Goal: Task Accomplishment & Management: Complete application form

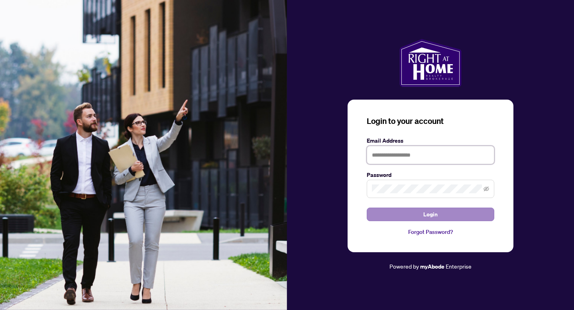
type input "**********"
click at [378, 216] on button "Login" at bounding box center [431, 215] width 128 height 14
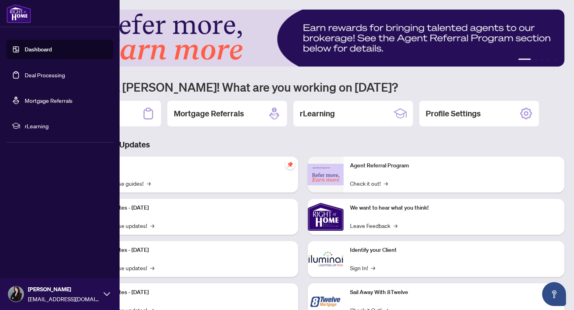
click at [39, 71] on link "Deal Processing" at bounding box center [45, 74] width 40 height 7
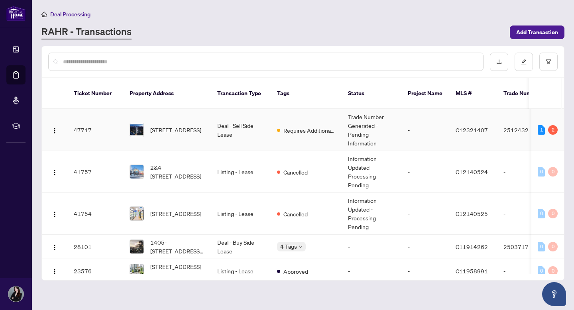
click at [315, 130] on td "Requires Additional Docs" at bounding box center [306, 130] width 71 height 42
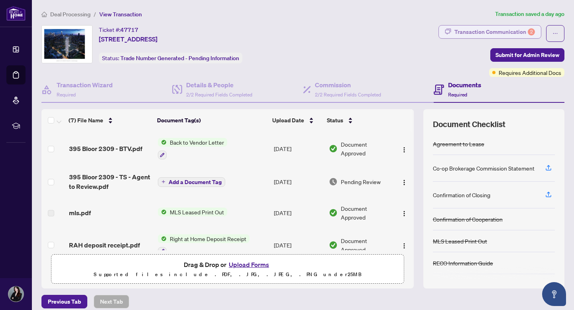
click at [466, 33] on div "Transaction Communication 2" at bounding box center [494, 32] width 81 height 13
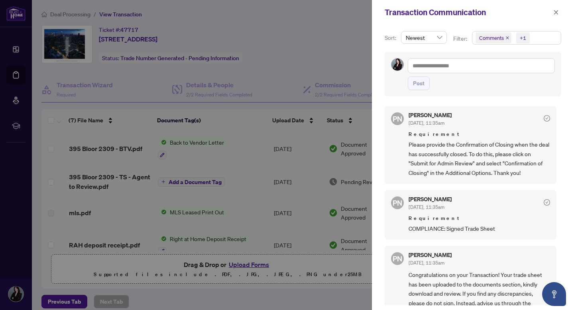
click at [319, 165] on div at bounding box center [287, 155] width 574 height 310
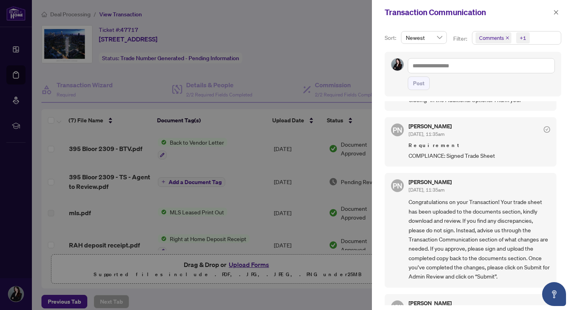
scroll to position [67, 0]
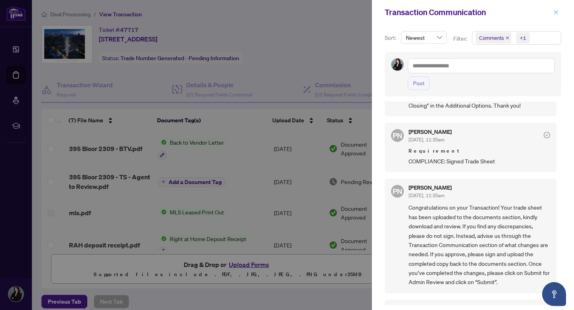
click at [556, 9] on span "button" at bounding box center [556, 12] width 6 height 13
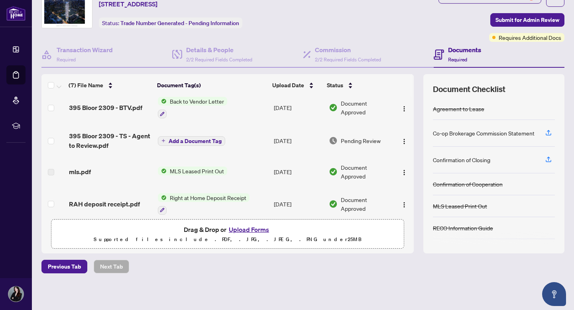
scroll to position [6, 0]
click at [87, 144] on span "395 Bloor 2309 - TS - Agent to Review.pdf" at bounding box center [110, 141] width 83 height 19
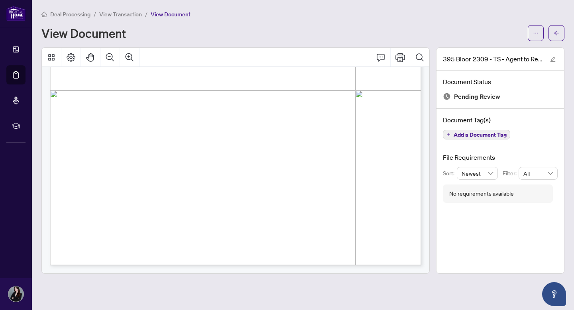
scroll to position [200, 0]
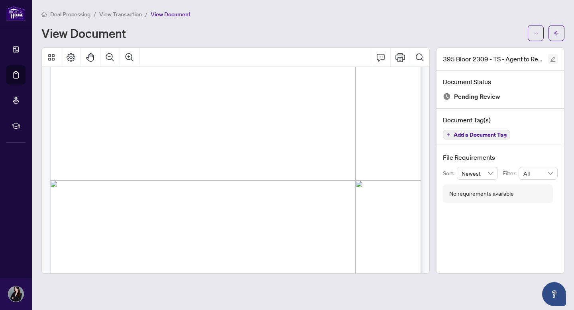
click at [554, 58] on icon "edit" at bounding box center [553, 60] width 6 height 6
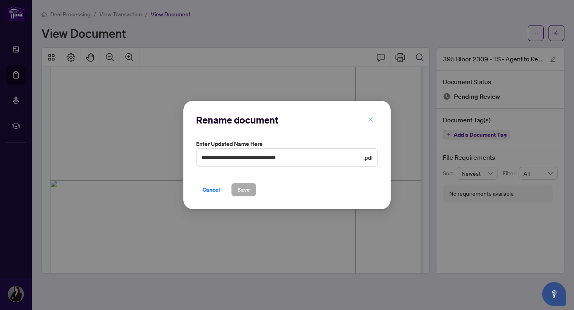
click at [368, 123] on span "button" at bounding box center [371, 119] width 6 height 13
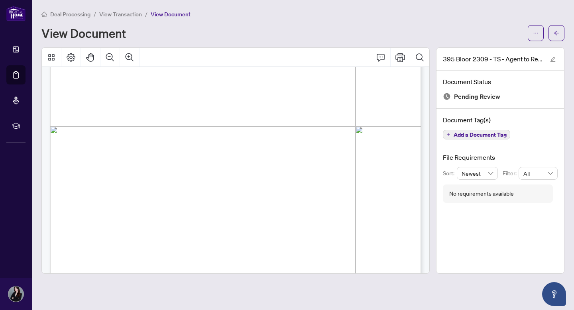
scroll to position [290, 0]
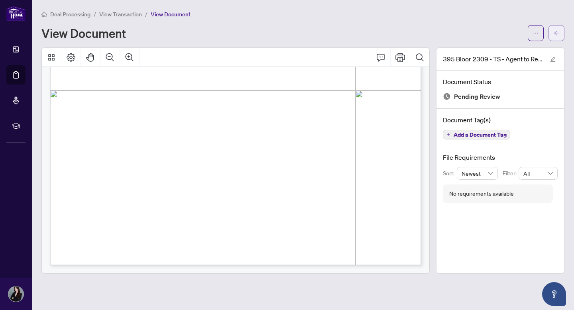
click at [561, 32] on button "button" at bounding box center [557, 33] width 16 height 16
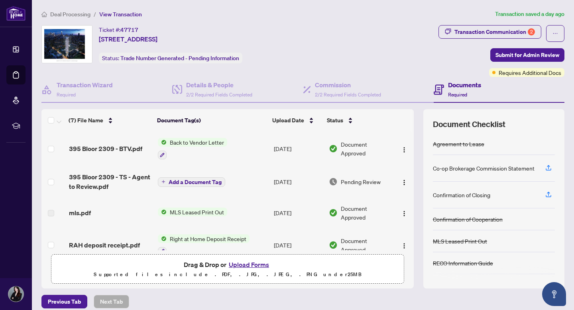
click at [336, 175] on td "Pending Review" at bounding box center [360, 182] width 69 height 32
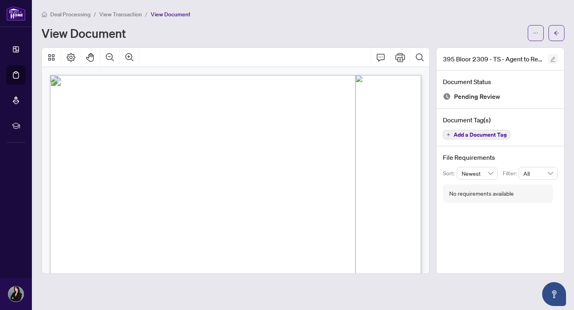
click at [551, 60] on icon "edit" at bounding box center [553, 60] width 6 height 6
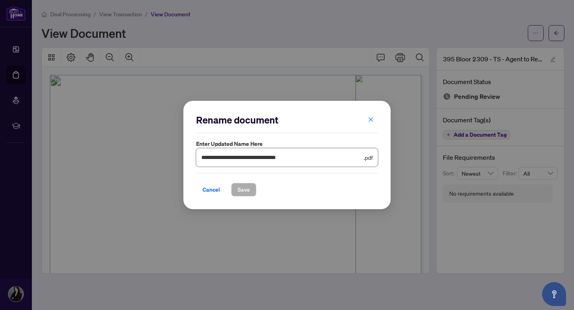
click at [261, 159] on input "**********" at bounding box center [281, 157] width 161 height 9
drag, startPoint x: 315, startPoint y: 160, endPoint x: 253, endPoint y: 157, distance: 62.2
click at [253, 157] on input "**********" at bounding box center [281, 157] width 161 height 9
click at [244, 182] on div "Cancel Save" at bounding box center [287, 185] width 182 height 24
click at [243, 191] on span "Save" at bounding box center [244, 189] width 12 height 13
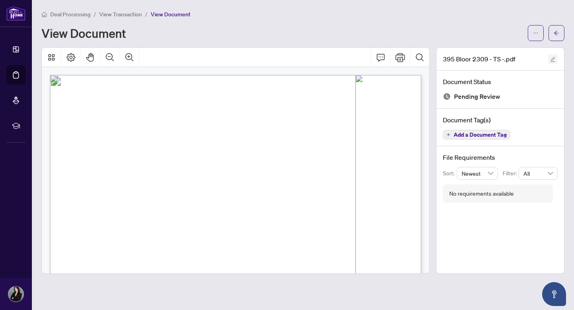
click at [552, 61] on icon "edit" at bounding box center [553, 60] width 6 height 6
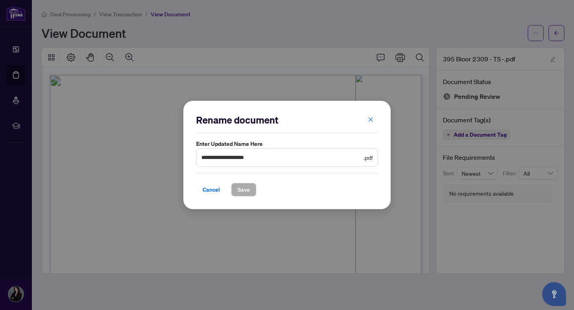
click at [284, 162] on span "**********" at bounding box center [287, 157] width 182 height 18
type input "**********"
click at [236, 189] on button "Save" at bounding box center [243, 190] width 25 height 14
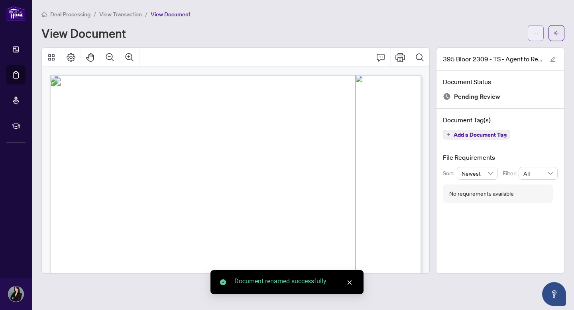
click at [536, 34] on icon "ellipsis" at bounding box center [536, 33] width 6 height 6
click at [501, 53] on span "Download" at bounding box center [507, 50] width 61 height 9
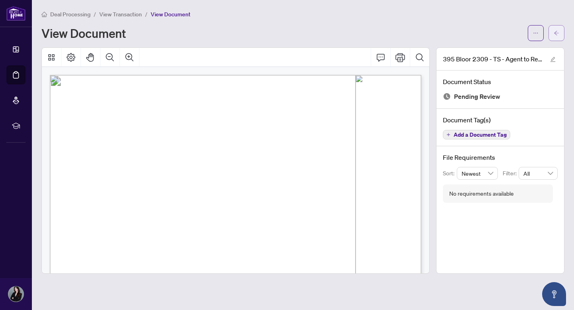
click at [556, 33] on icon "arrow-left" at bounding box center [556, 33] width 5 height 4
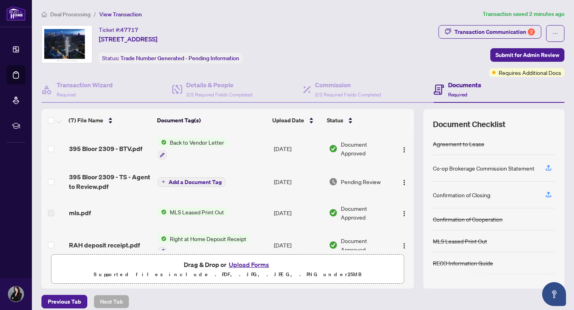
click at [234, 262] on button "Upload Forms" at bounding box center [248, 265] width 45 height 10
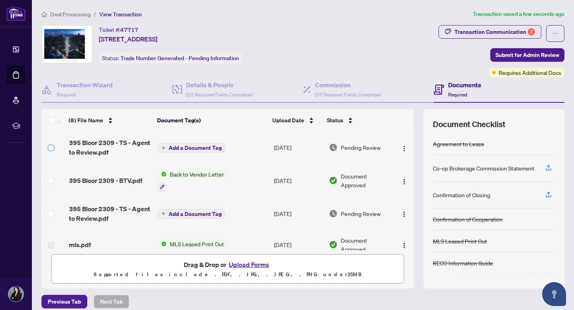
click at [49, 151] on label at bounding box center [51, 148] width 6 height 9
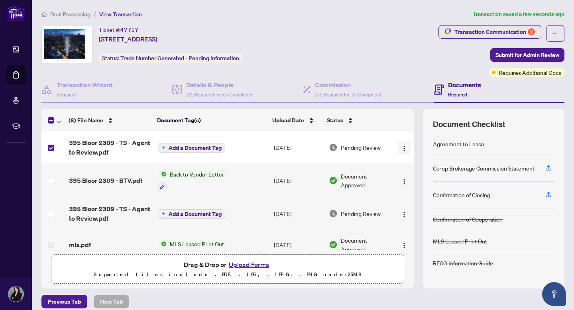
click at [401, 146] on img "button" at bounding box center [404, 149] width 6 height 6
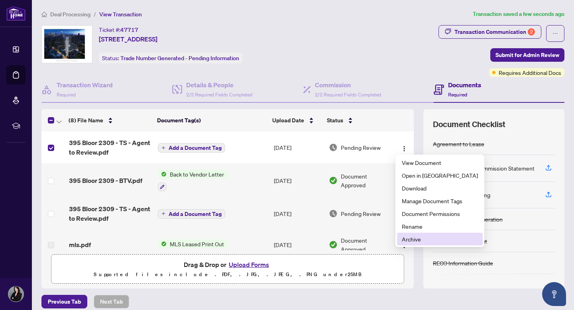
click at [413, 238] on span "Archive" at bounding box center [440, 239] width 76 height 9
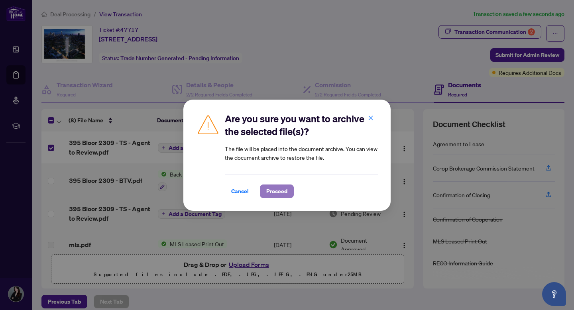
click at [275, 191] on span "Proceed" at bounding box center [276, 191] width 21 height 13
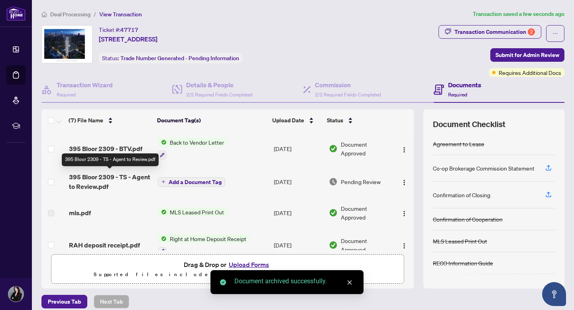
click at [103, 177] on span "395 Bloor 2309 - TS - Agent to Review.pdf" at bounding box center [110, 181] width 83 height 19
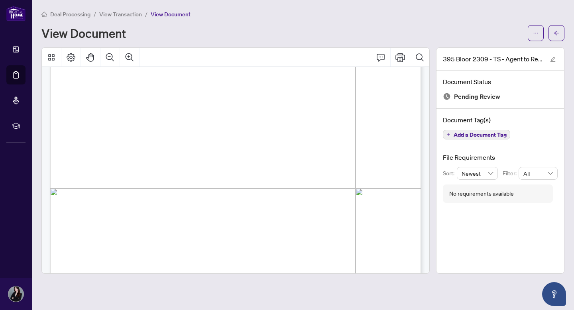
scroll to position [290, 0]
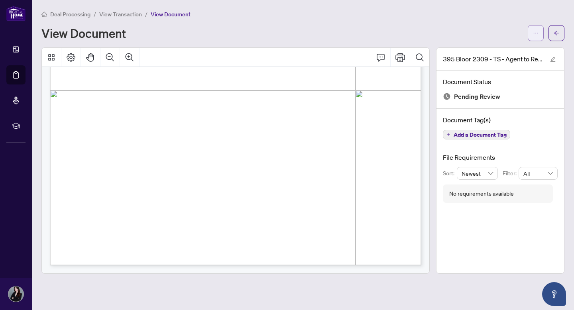
click at [537, 32] on icon "ellipsis" at bounding box center [536, 33] width 6 height 6
click at [553, 37] on button "button" at bounding box center [557, 33] width 16 height 16
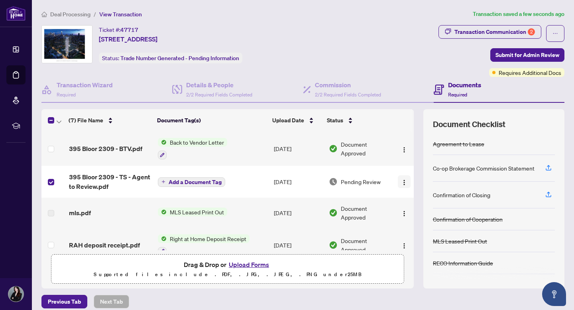
click at [402, 184] on img "button" at bounding box center [404, 182] width 6 height 6
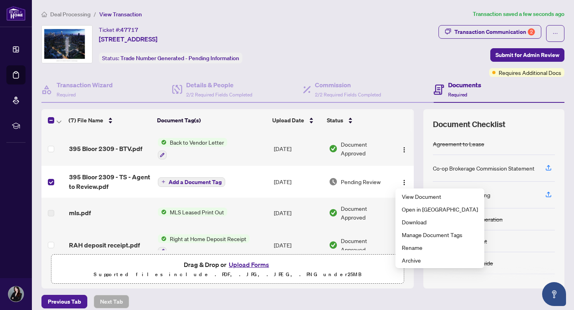
click at [251, 265] on button "Upload Forms" at bounding box center [248, 265] width 45 height 10
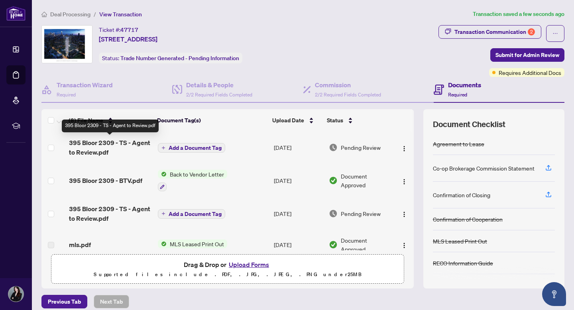
click at [115, 146] on span "395 Bloor 2309 - TS - Agent to Review.pdf" at bounding box center [110, 147] width 83 height 19
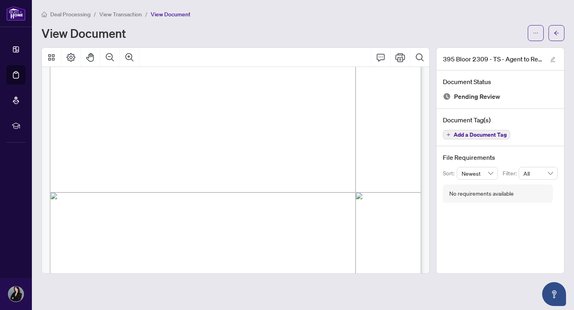
scroll to position [290, 0]
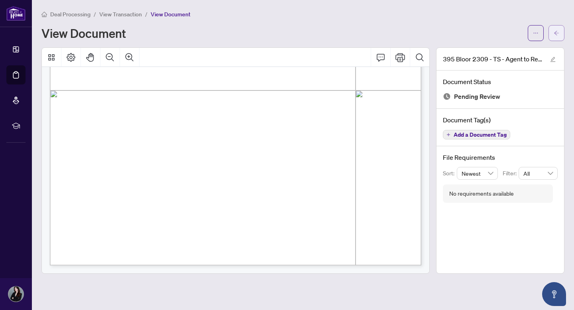
click at [554, 34] on icon "arrow-left" at bounding box center [557, 33] width 6 height 6
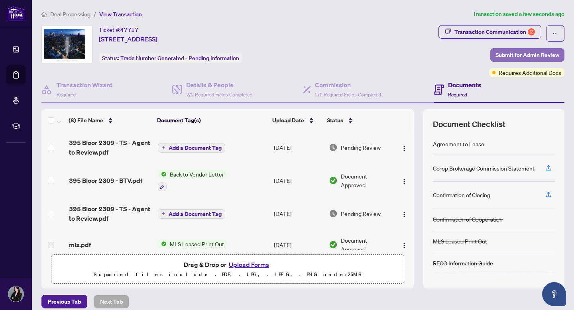
click at [522, 55] on span "Submit for Admin Review" at bounding box center [528, 55] width 64 height 13
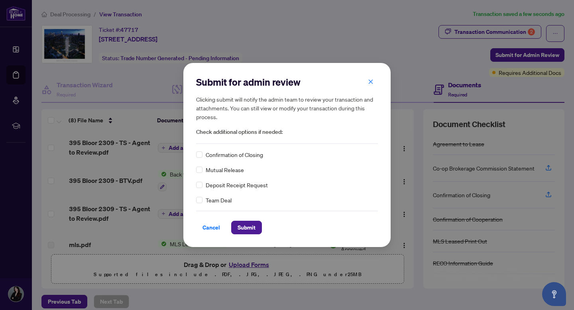
click at [223, 155] on span "Confirmation of Closing" at bounding box center [234, 154] width 57 height 9
click at [241, 227] on span "Submit" at bounding box center [247, 227] width 18 height 13
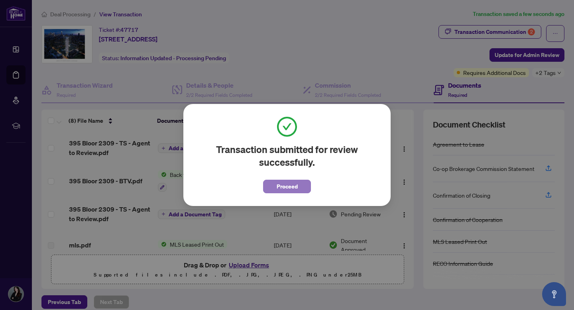
click at [283, 187] on span "Proceed" at bounding box center [287, 186] width 21 height 13
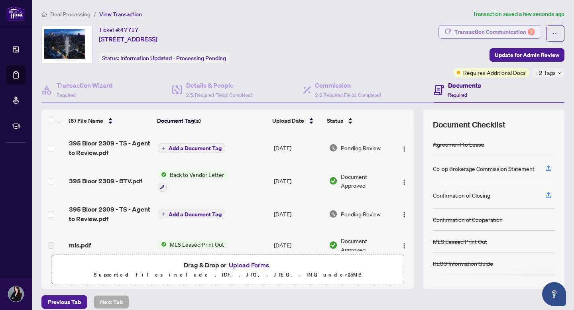
click at [458, 33] on div "Transaction Communication 2" at bounding box center [494, 32] width 81 height 13
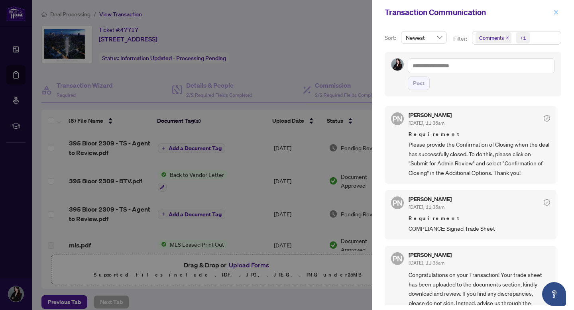
click at [556, 12] on icon "close" at bounding box center [556, 13] width 6 height 6
